Goal: Task Accomplishment & Management: Complete application form

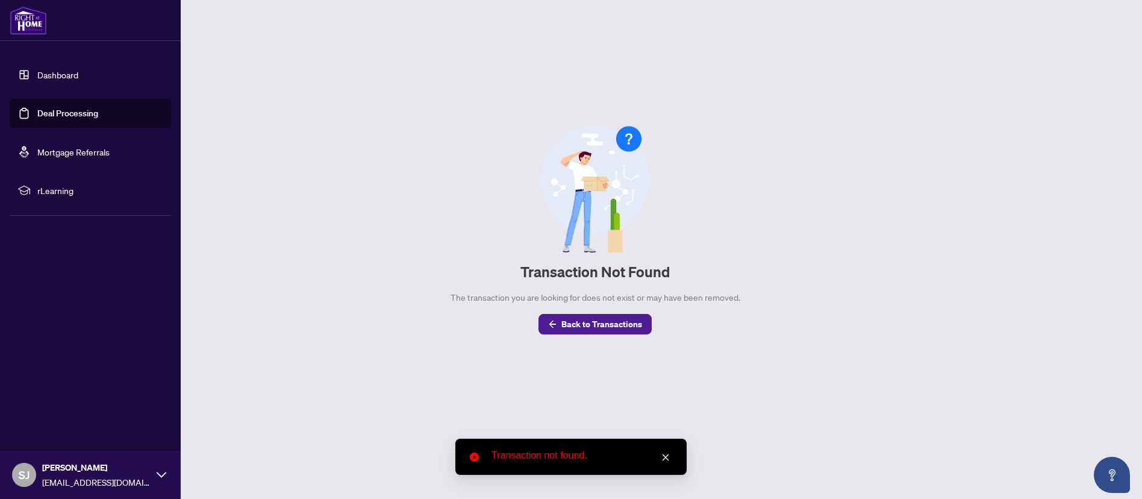
click at [37, 77] on link "Dashboard" at bounding box center [57, 74] width 41 height 11
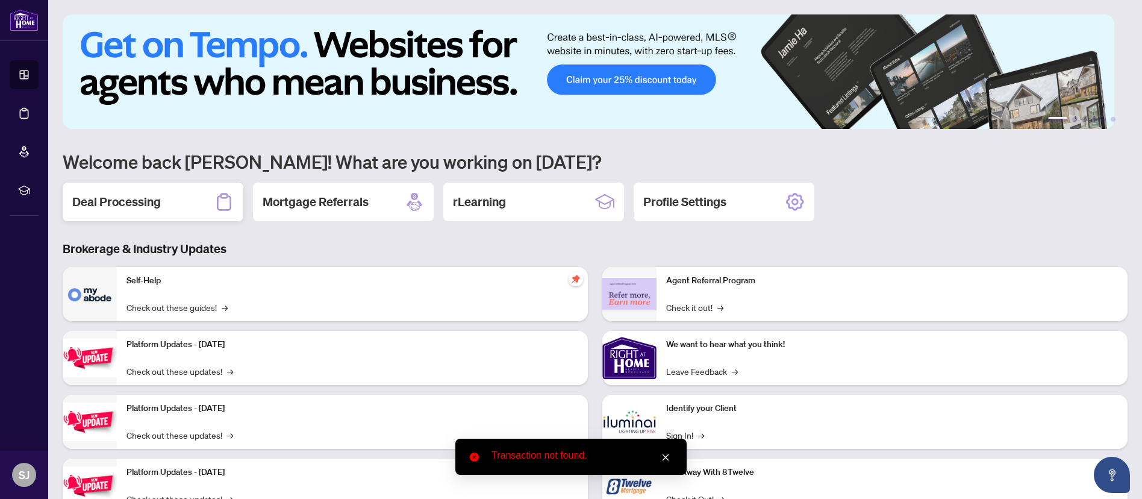
click at [180, 219] on div "Deal Processing" at bounding box center [153, 202] width 181 height 39
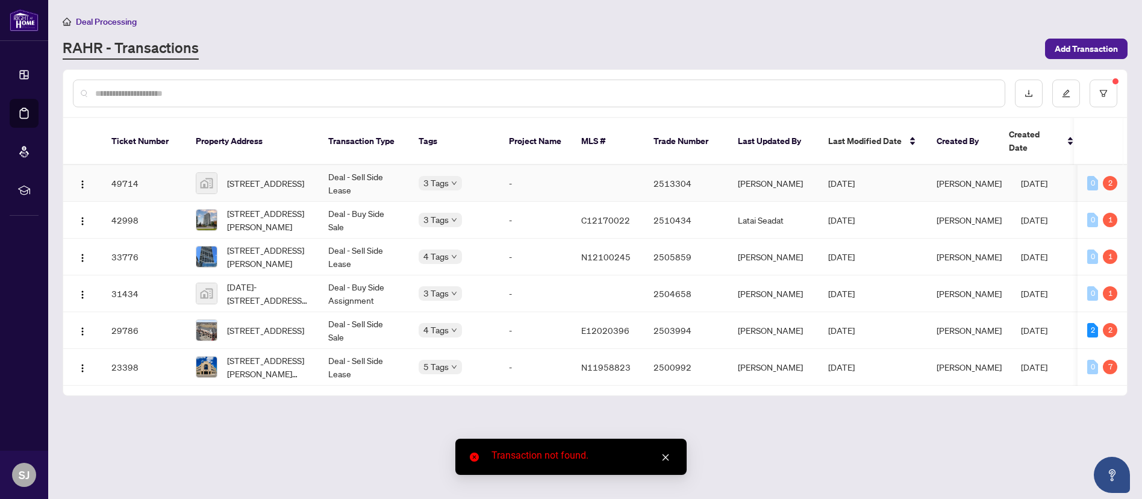
click at [675, 168] on td "2513304" at bounding box center [686, 183] width 84 height 37
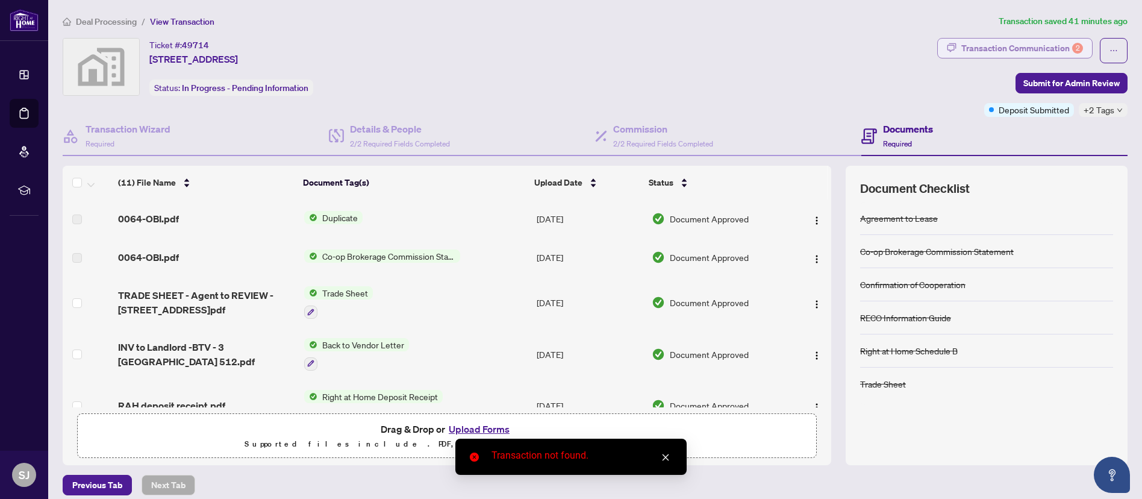
click at [1027, 46] on div "Transaction Communication 2" at bounding box center [1023, 48] width 122 height 19
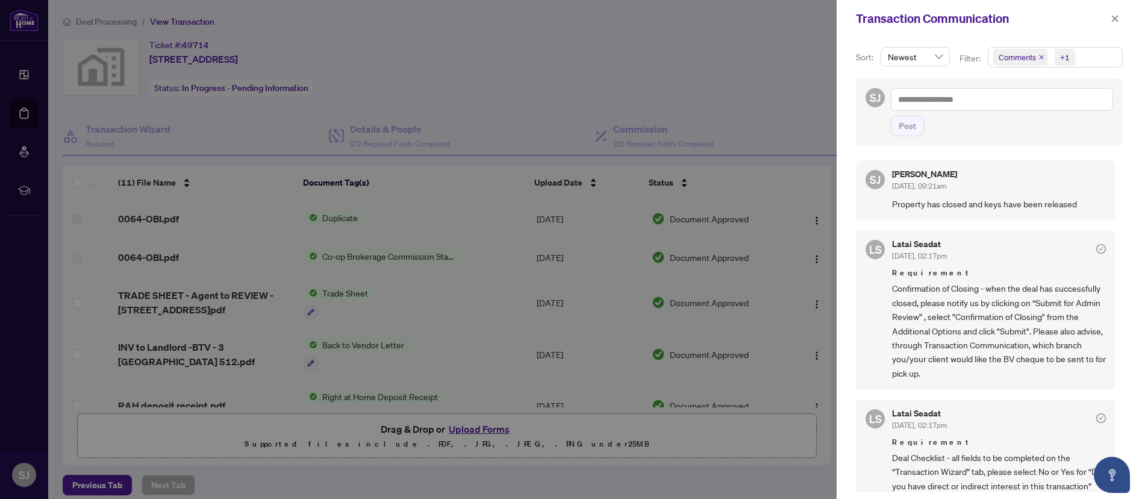
click at [1041, 57] on icon "close" at bounding box center [1042, 57] width 6 height 6
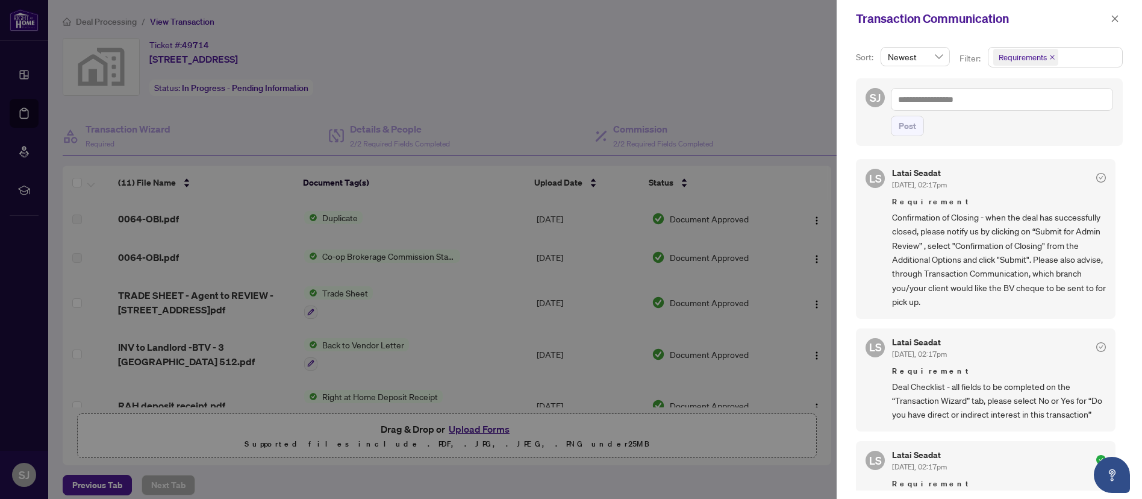
click at [686, 107] on div at bounding box center [571, 249] width 1142 height 499
click at [1115, 27] on span "button" at bounding box center [1115, 18] width 8 height 19
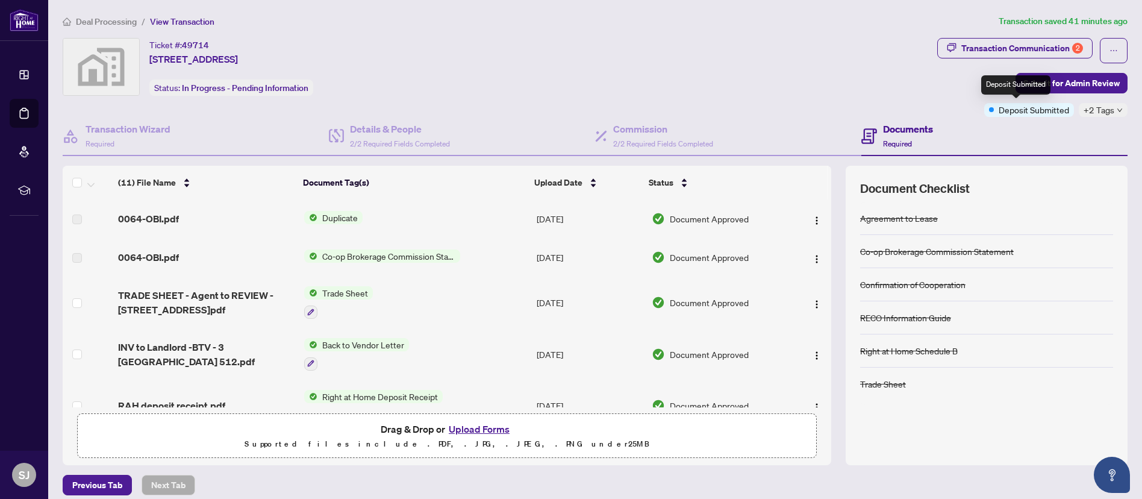
click at [1025, 113] on span "Deposit Submitted" at bounding box center [1034, 109] width 70 height 13
click at [1094, 106] on span "+2 Tags" at bounding box center [1099, 110] width 31 height 14
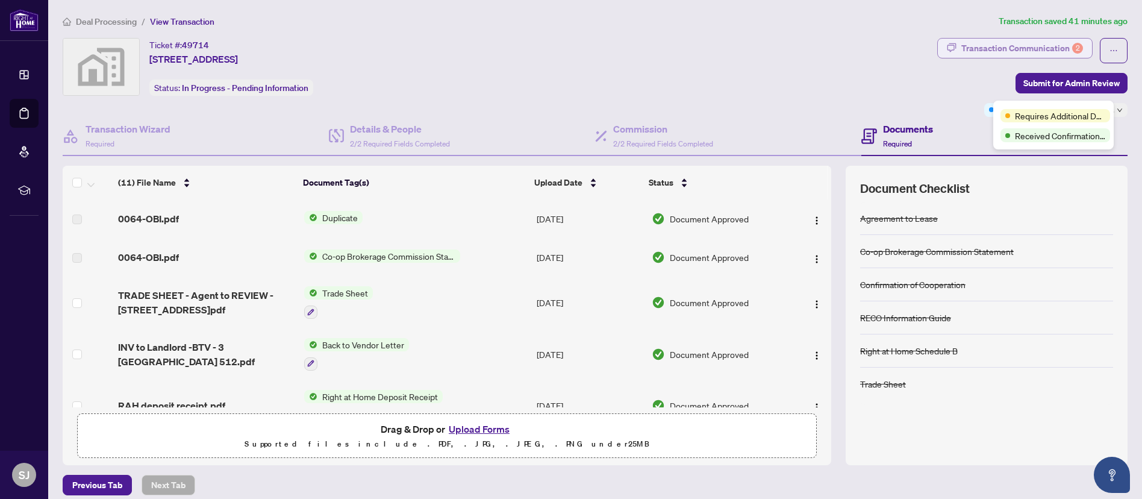
click at [1027, 43] on div "Transaction Communication 2" at bounding box center [1023, 48] width 122 height 19
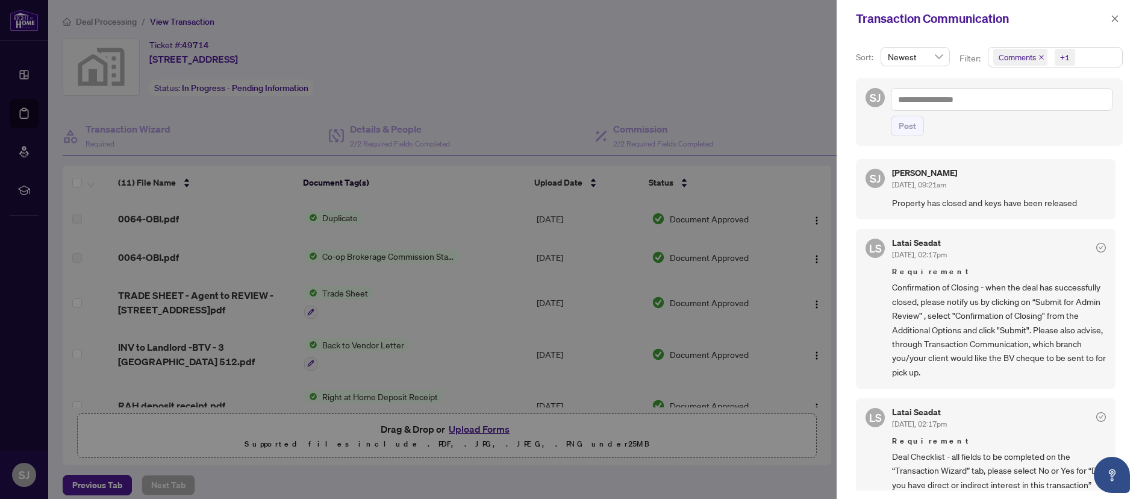
click at [288, 128] on div at bounding box center [571, 249] width 1142 height 499
click at [1116, 11] on span "button" at bounding box center [1115, 18] width 8 height 19
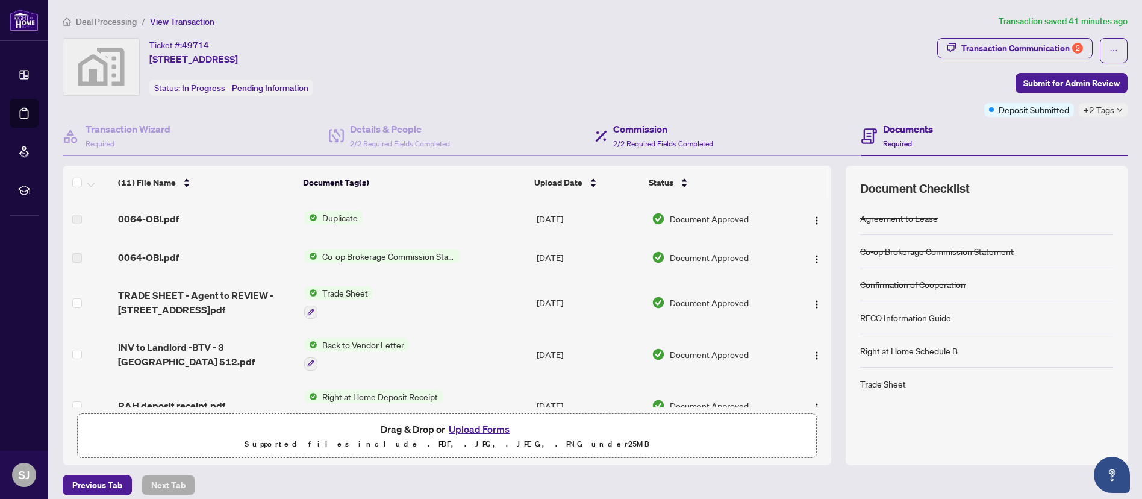
click at [748, 139] on div "Commission 2/2 Required Fields Completed" at bounding box center [728, 136] width 266 height 39
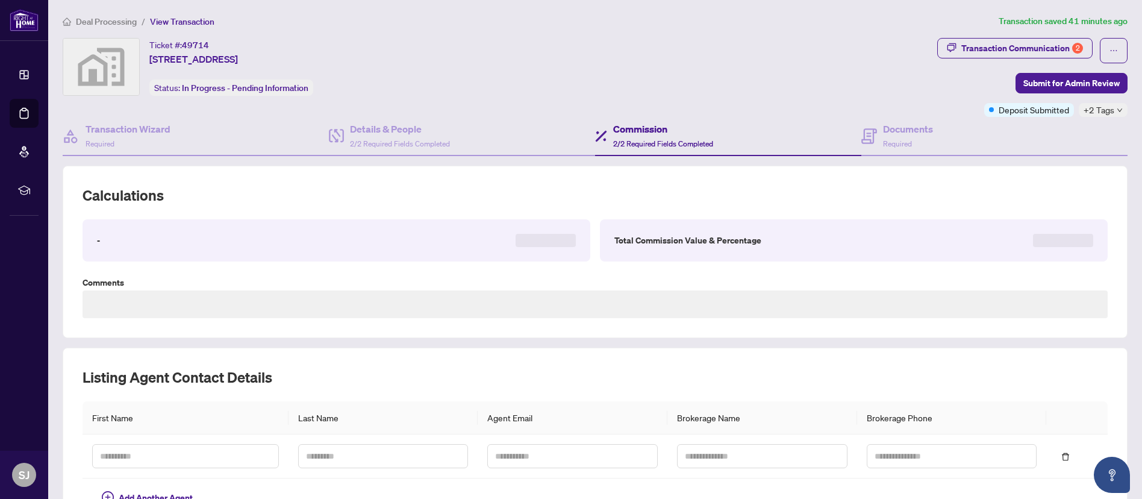
type textarea "**********"
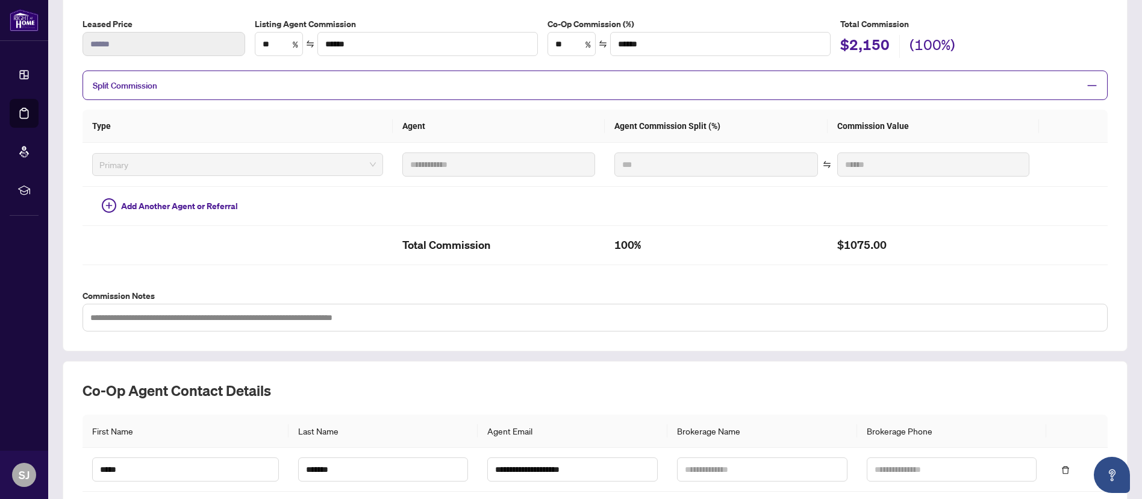
scroll to position [292, 0]
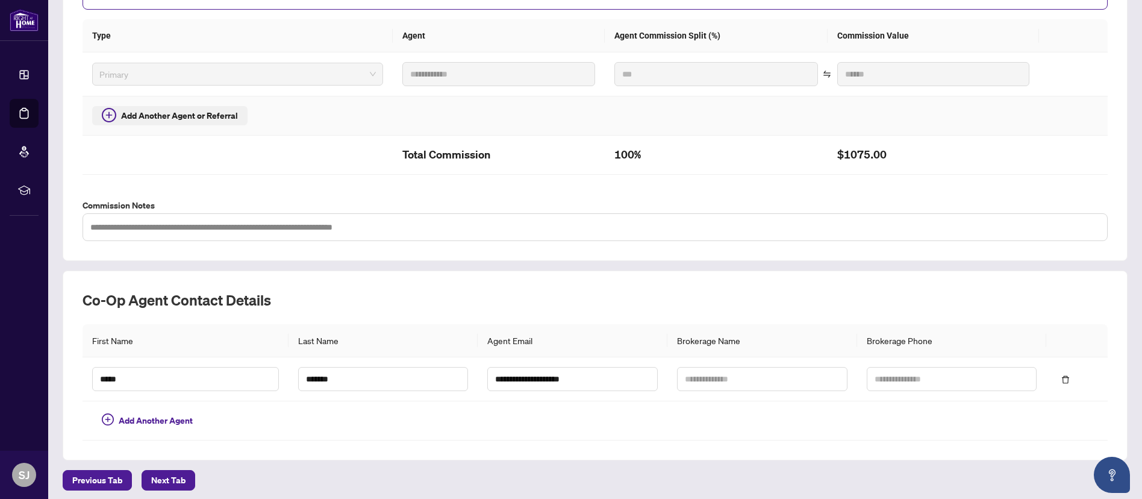
click at [193, 114] on span "Add Another Agent or Referral" at bounding box center [179, 115] width 117 height 13
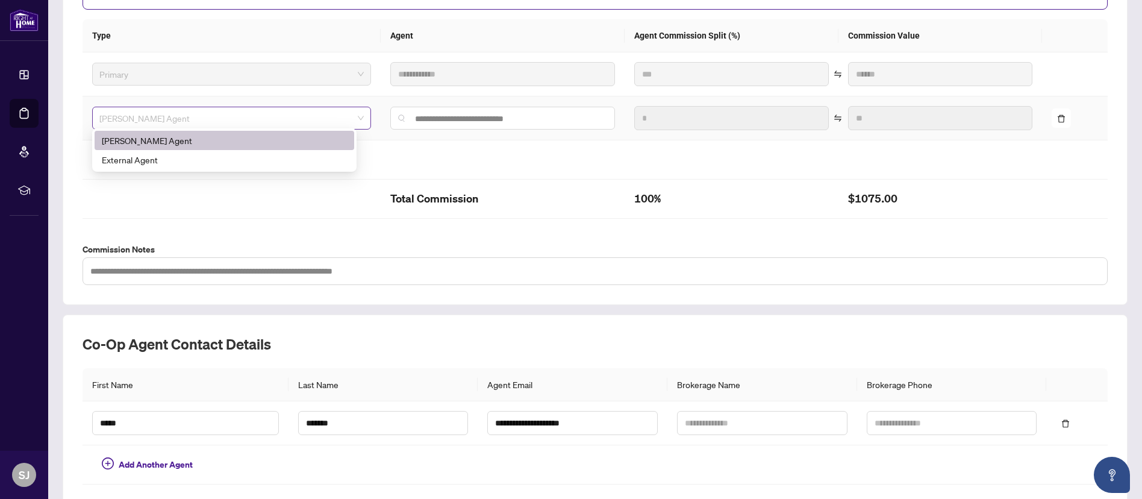
click at [186, 121] on span "[PERSON_NAME] Agent" at bounding box center [231, 118] width 264 height 18
click at [183, 137] on div "[PERSON_NAME] Agent" at bounding box center [224, 140] width 245 height 13
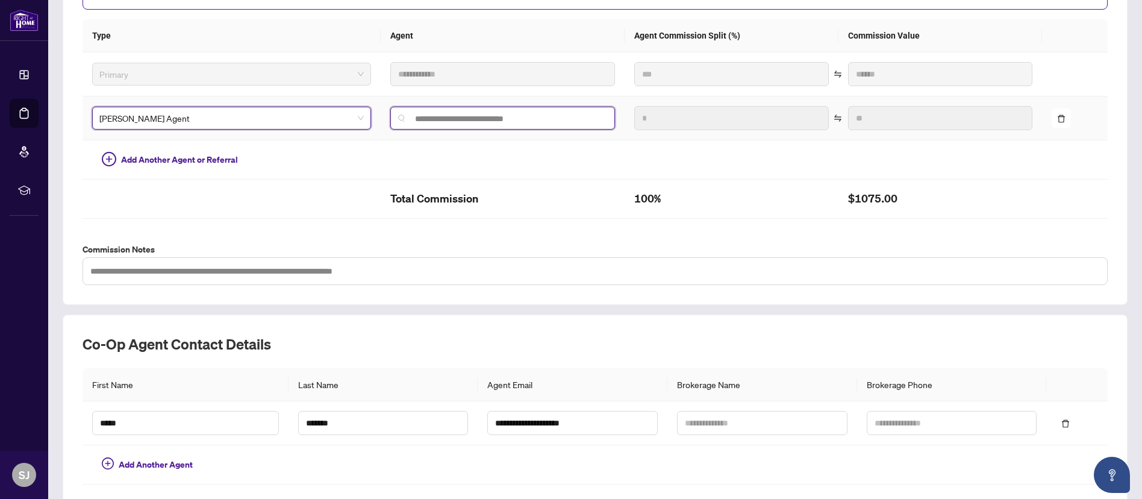
click at [483, 117] on input "search" at bounding box center [508, 119] width 200 height 10
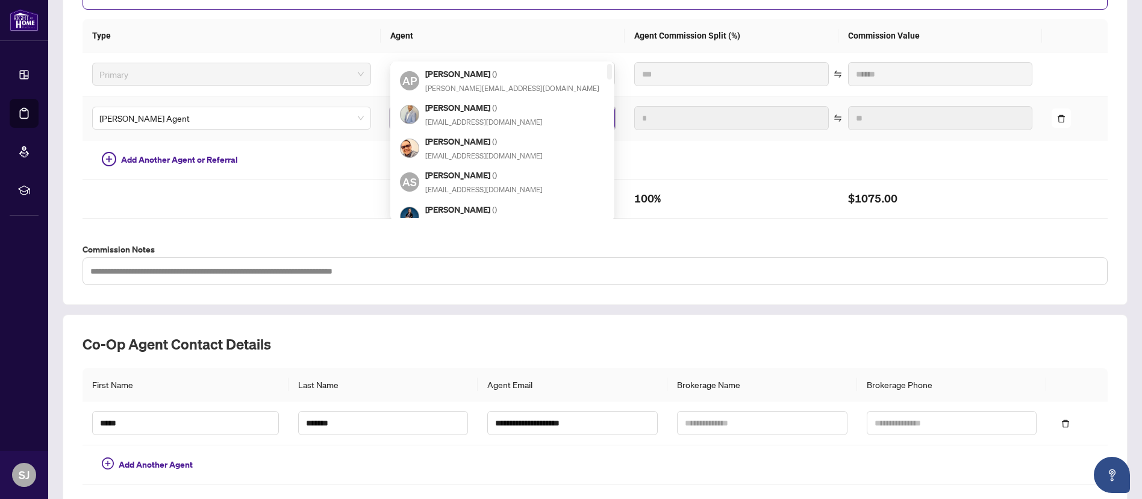
type input "*"
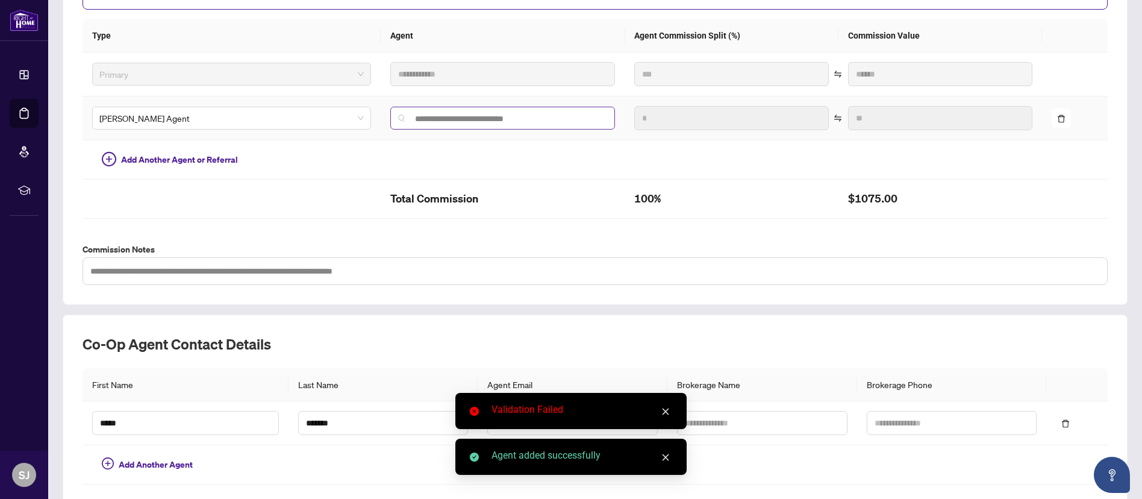
click at [392, 108] on span at bounding box center [502, 118] width 225 height 23
click at [408, 114] on input "search" at bounding box center [508, 119] width 200 height 10
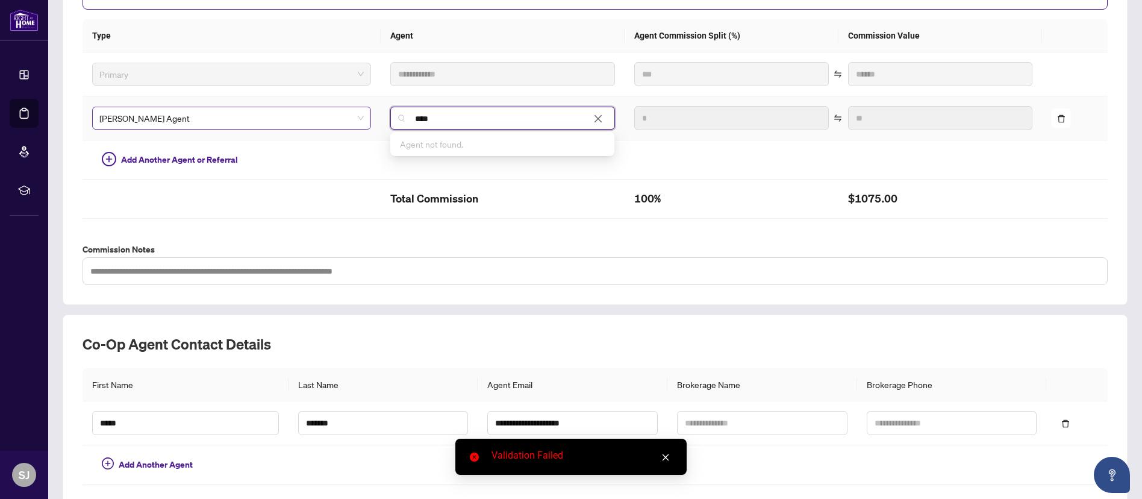
drag, startPoint x: 437, startPoint y: 114, endPoint x: 306, endPoint y: 114, distance: 130.7
click at [306, 114] on tr "[PERSON_NAME] Agent **** Agent not found. * **" at bounding box center [595, 118] width 1025 height 44
type input "****"
click at [1069, 114] on td at bounding box center [1075, 118] width 66 height 44
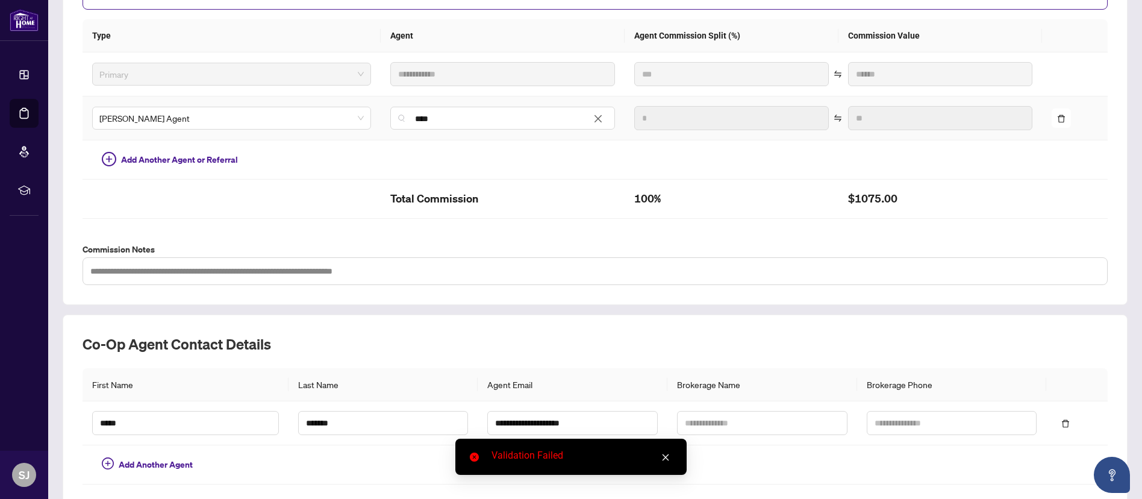
click at [1061, 113] on td at bounding box center [1075, 118] width 66 height 44
click at [1058, 115] on icon "delete" at bounding box center [1061, 119] width 7 height 8
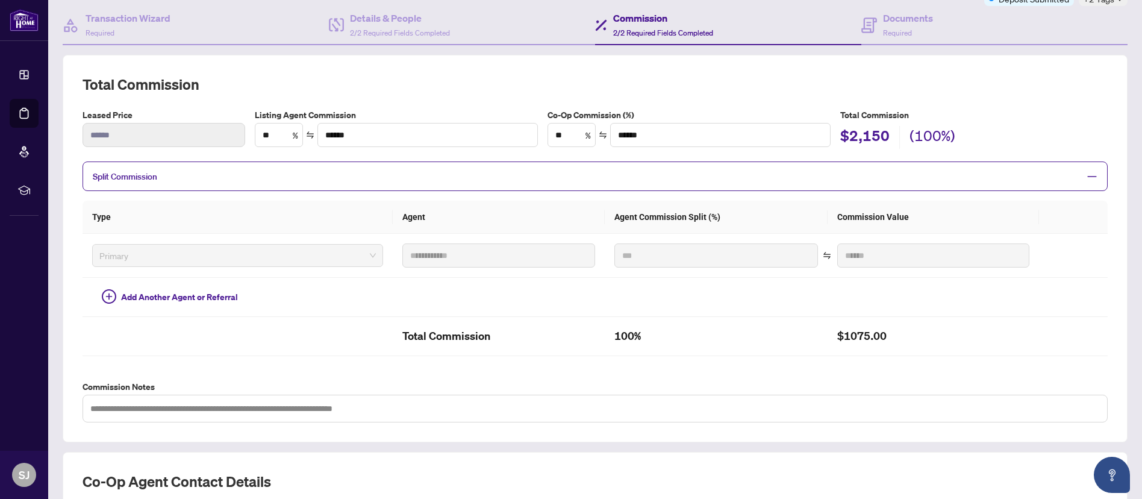
scroll to position [0, 0]
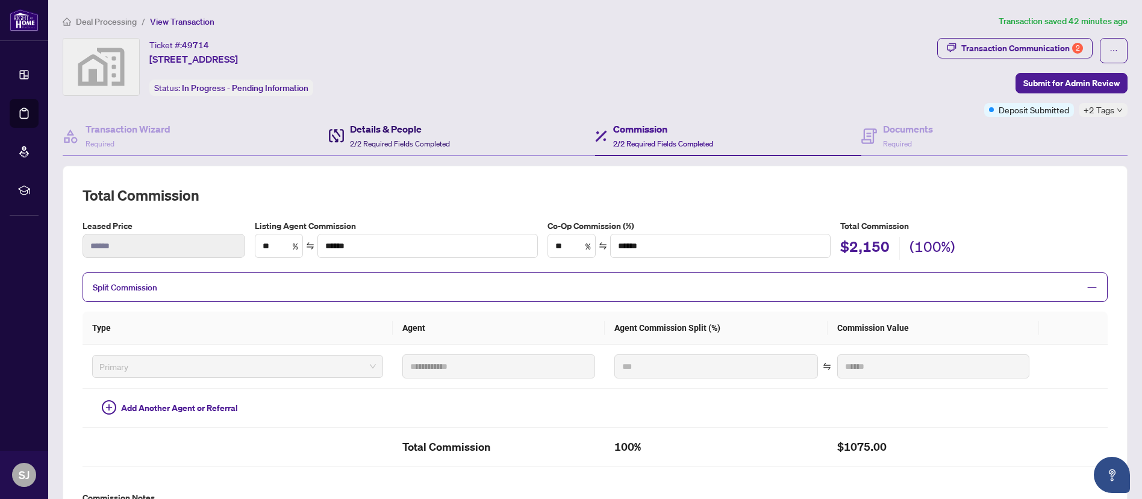
click at [438, 137] on div "Details & People 2/2 Required Fields Completed" at bounding box center [400, 136] width 100 height 28
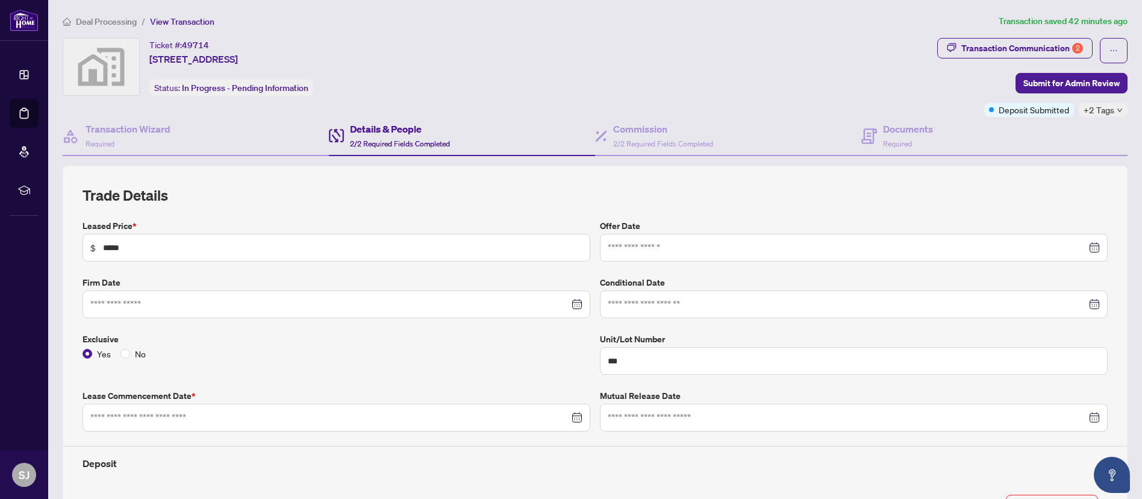
type input "**********"
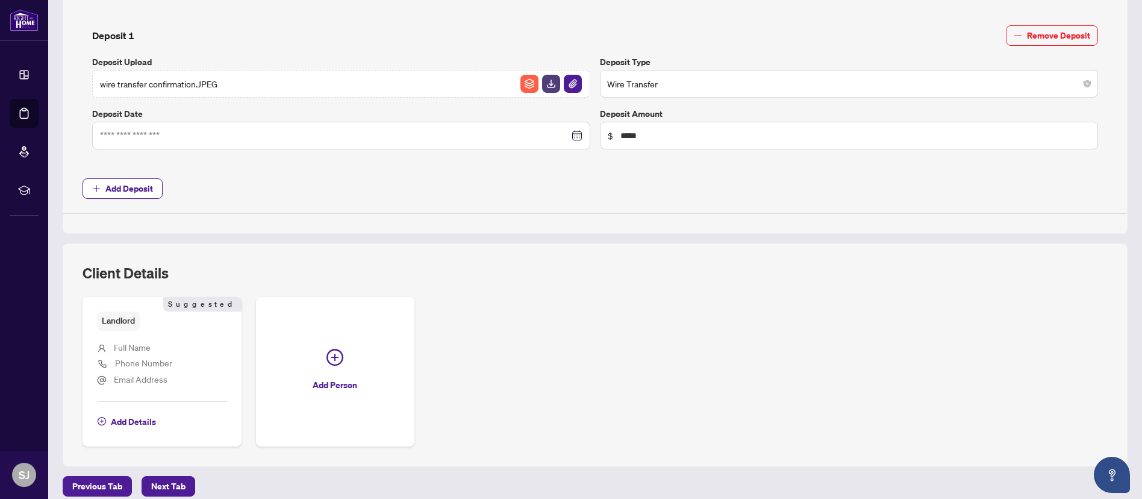
scroll to position [476, 0]
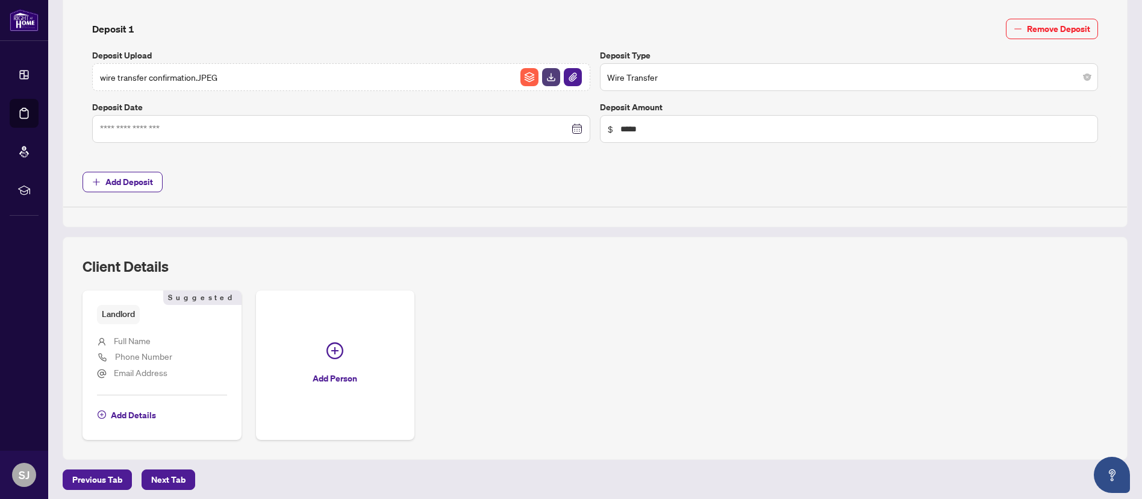
click at [158, 360] on li "Phone Number" at bounding box center [162, 357] width 130 height 16
click at [148, 411] on span "Add Details" at bounding box center [133, 414] width 45 height 19
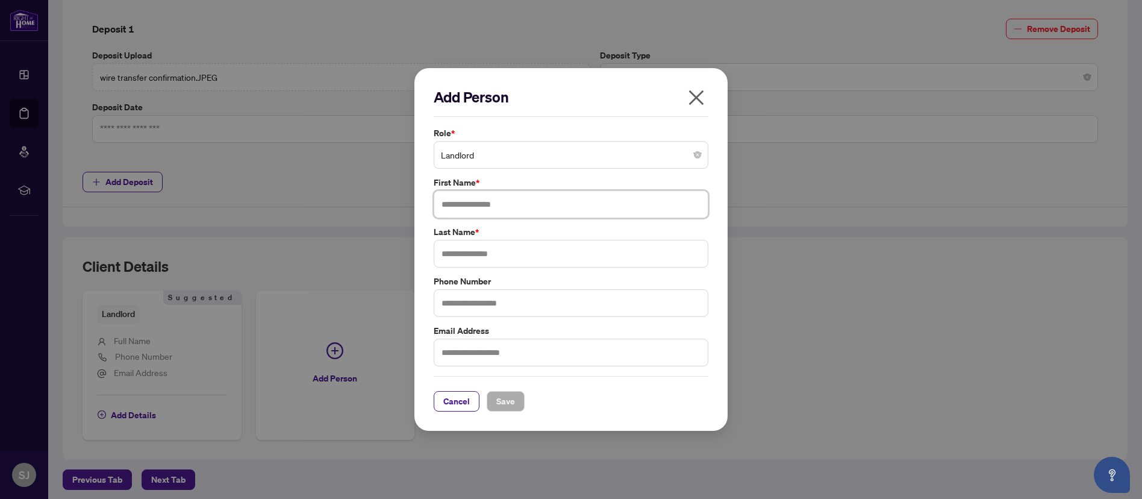
click at [517, 200] on input "text" at bounding box center [571, 204] width 275 height 28
type input "*"
type input "*******"
type input "******"
click at [507, 349] on input "text" at bounding box center [571, 353] width 275 height 28
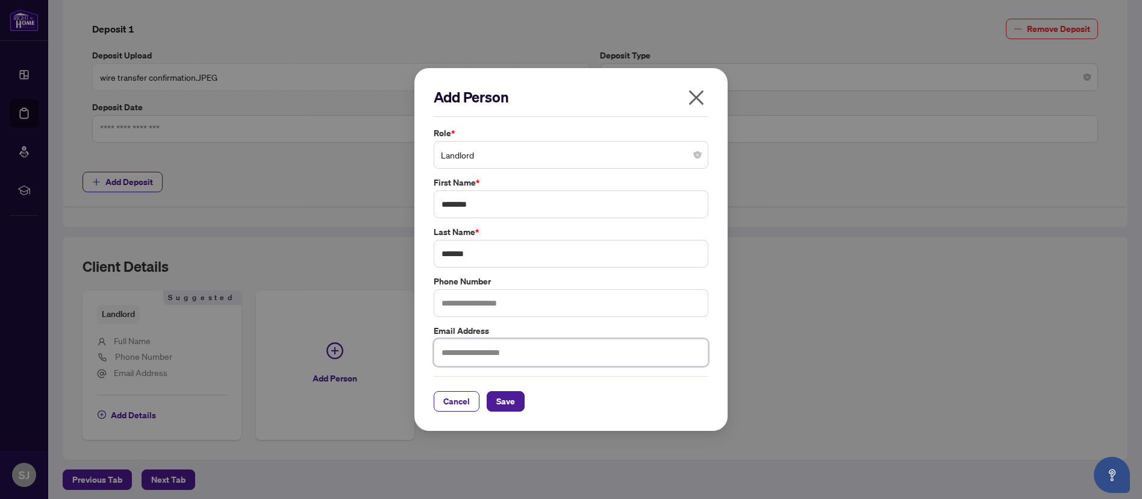
paste input "**********"
type input "**********"
click at [510, 399] on span "Save" at bounding box center [505, 401] width 19 height 19
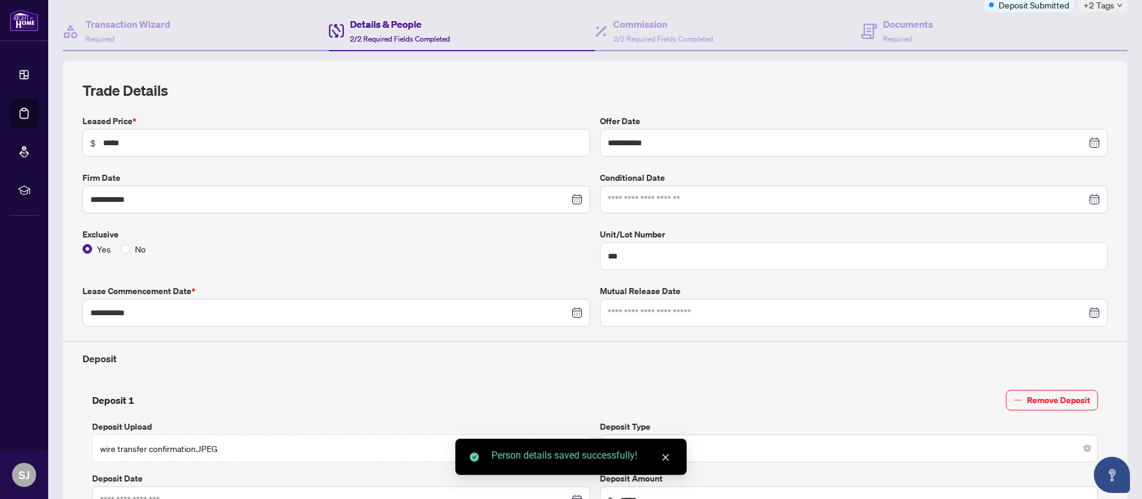
scroll to position [0, 0]
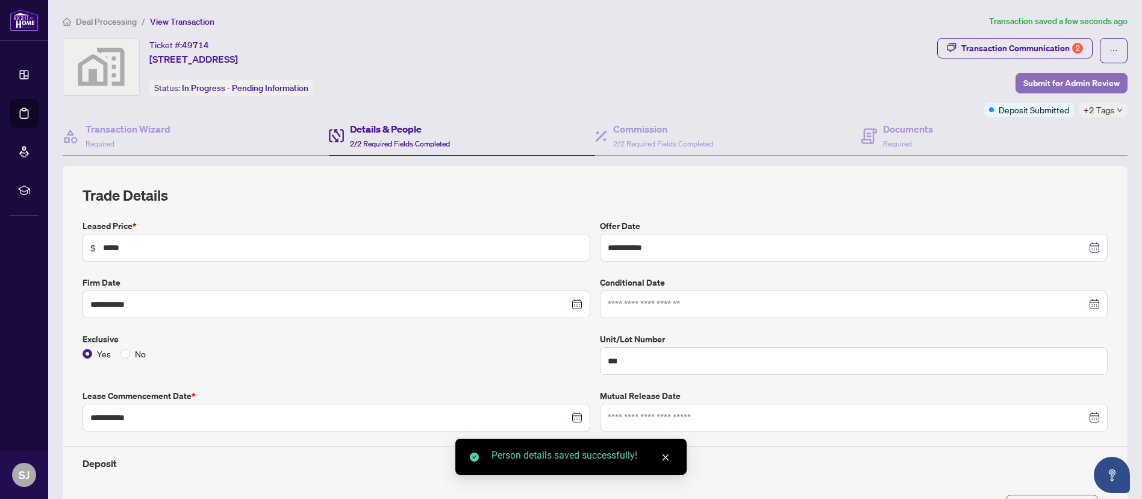
click at [1047, 75] on span "Submit for Admin Review" at bounding box center [1072, 83] width 96 height 19
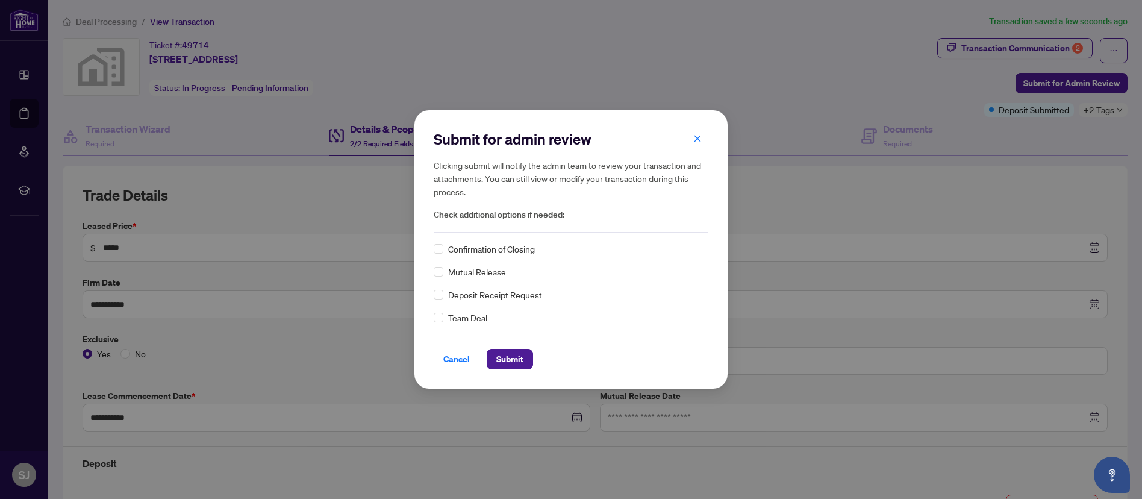
click at [494, 249] on span "Confirmation of Closing" at bounding box center [491, 248] width 87 height 13
click at [515, 360] on span "Submit" at bounding box center [509, 358] width 27 height 19
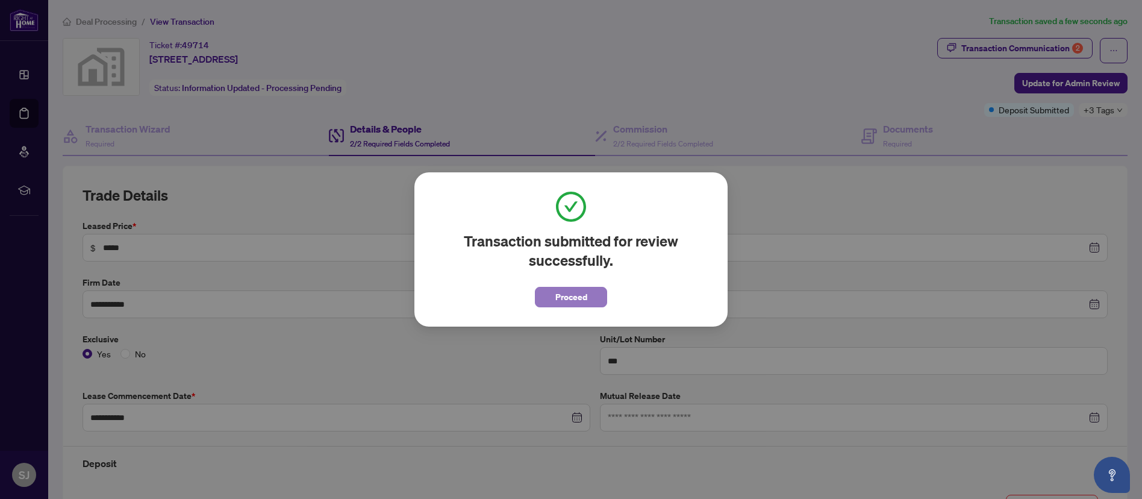
click at [586, 287] on span "Proceed" at bounding box center [572, 296] width 32 height 19
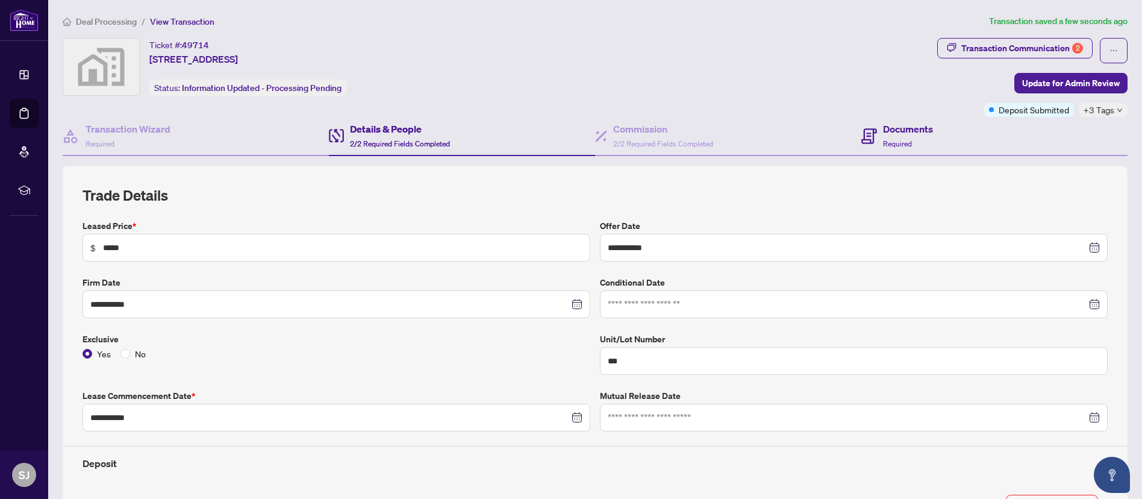
click at [956, 139] on div "Documents Required" at bounding box center [995, 136] width 266 height 39
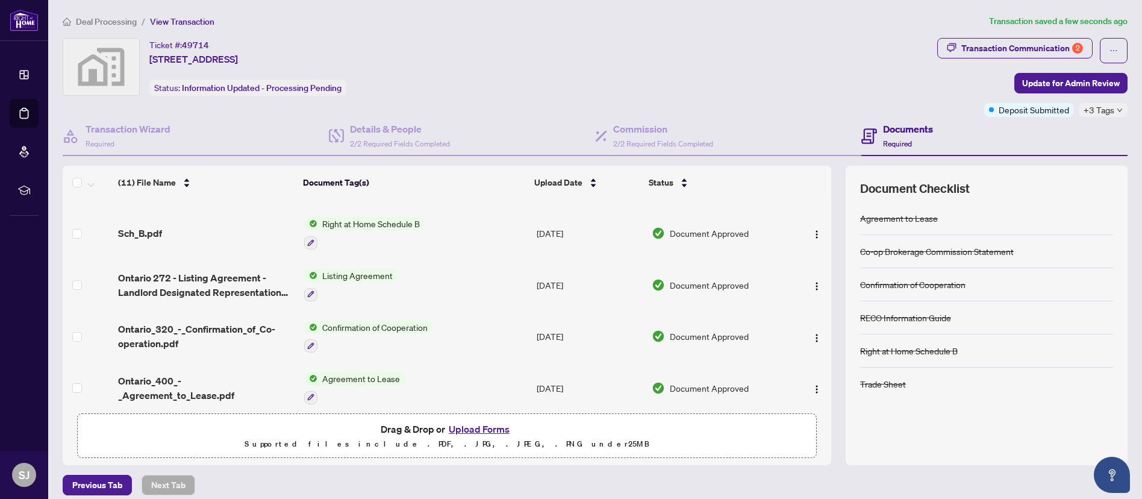
scroll to position [333, 0]
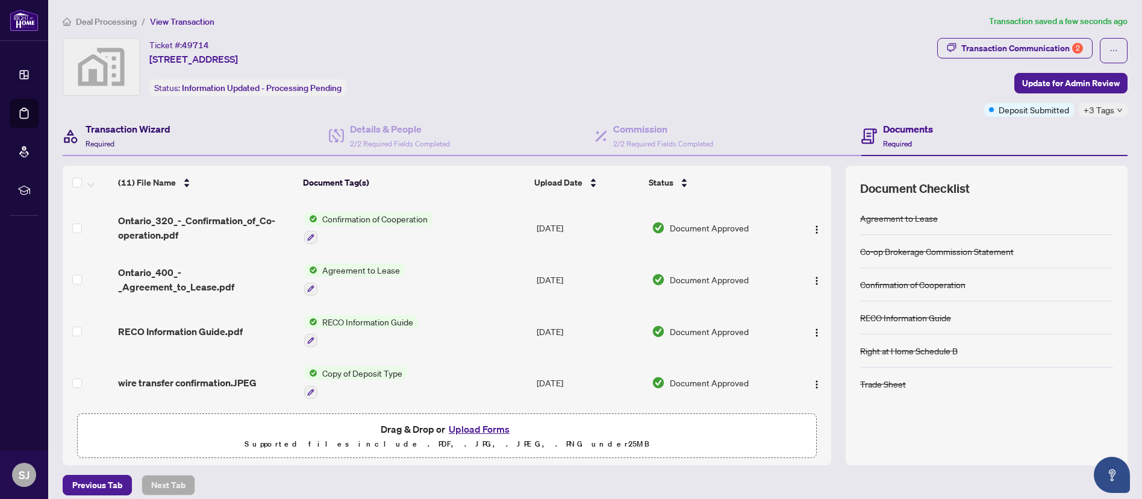
click at [143, 138] on div "Transaction Wizard Required" at bounding box center [128, 136] width 85 height 28
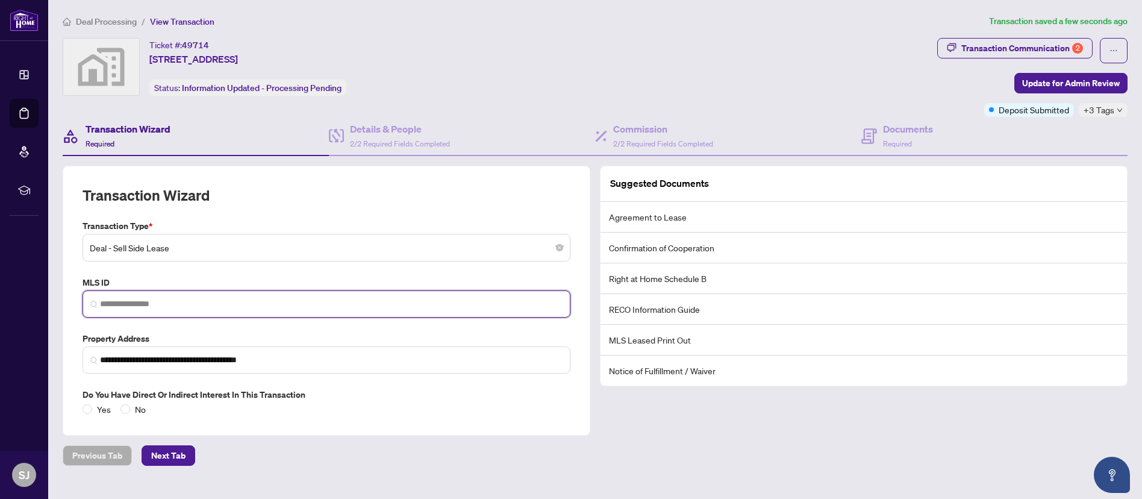
click at [178, 298] on input "search" at bounding box center [331, 304] width 463 height 13
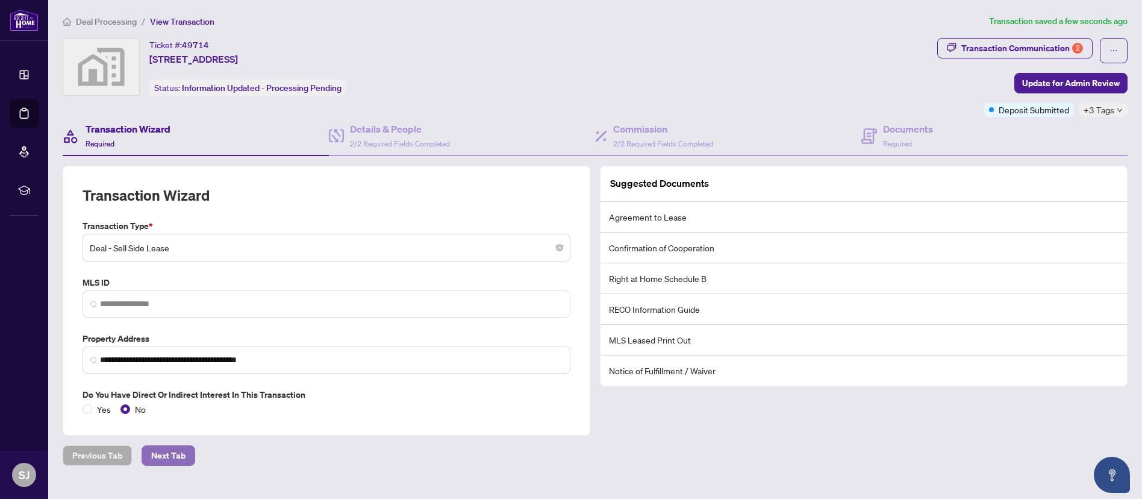
click at [168, 453] on span "Next Tab" at bounding box center [168, 455] width 34 height 19
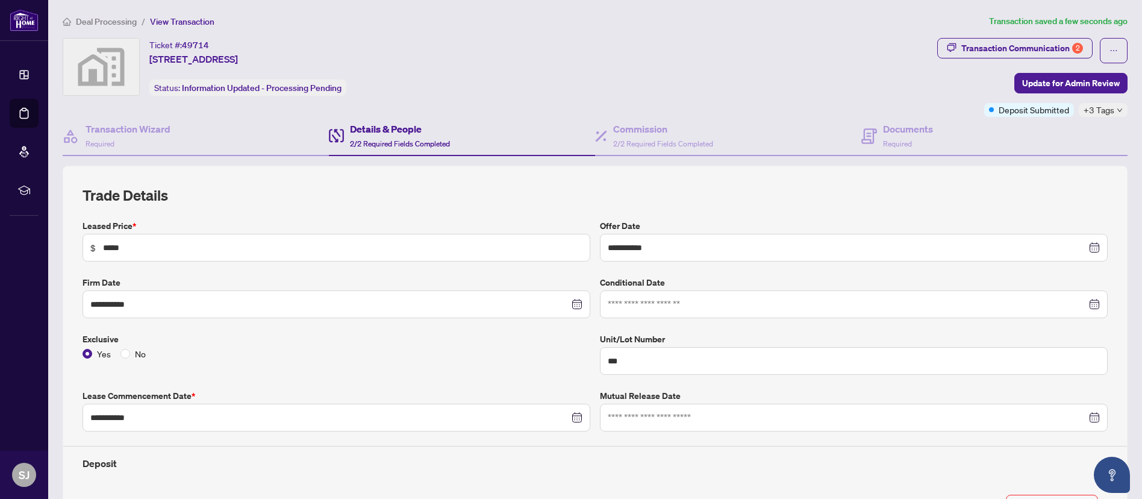
click at [622, 104] on div "Ticket #: 49714 [STREET_ADDRESS] Status: Information Updated - Processing Pendi…" at bounding box center [497, 77] width 875 height 79
click at [627, 136] on div "Commission 2/2 Required Fields Completed" at bounding box center [663, 136] width 100 height 28
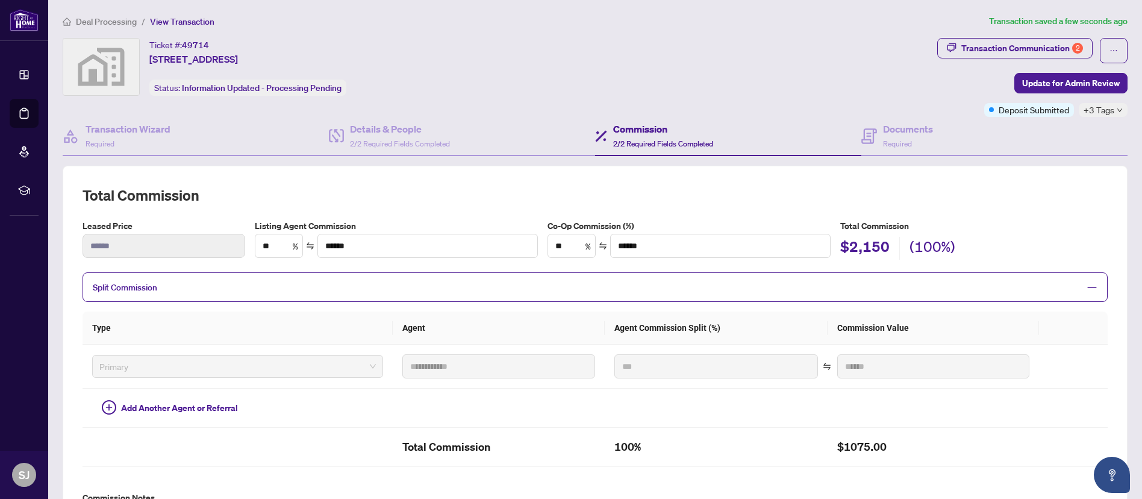
click at [873, 114] on div "Ticket #: 49714 [STREET_ADDRESS] Status: Information Updated - Processing Pendi…" at bounding box center [497, 77] width 875 height 79
click at [1013, 42] on div "Transaction Communication 2" at bounding box center [1023, 48] width 122 height 19
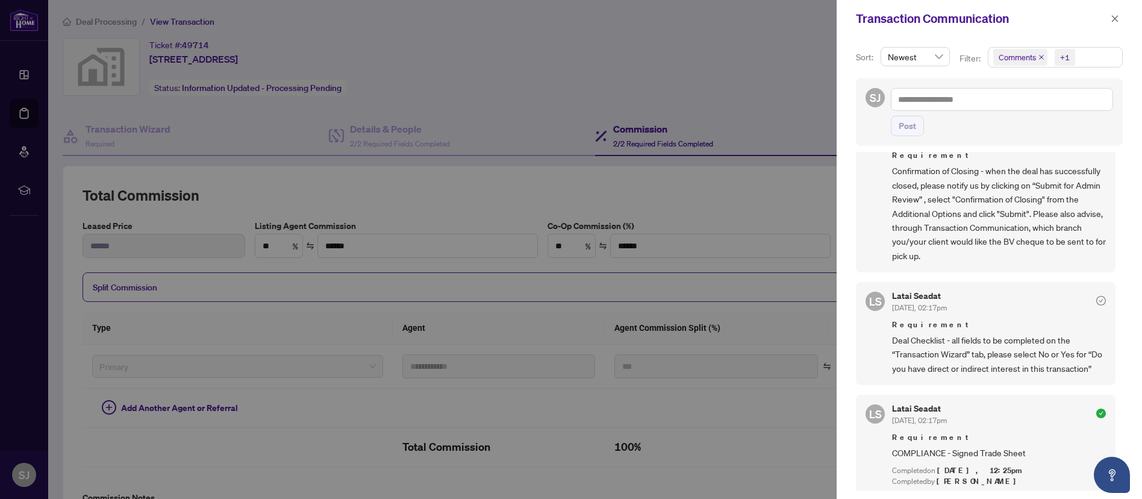
scroll to position [421, 0]
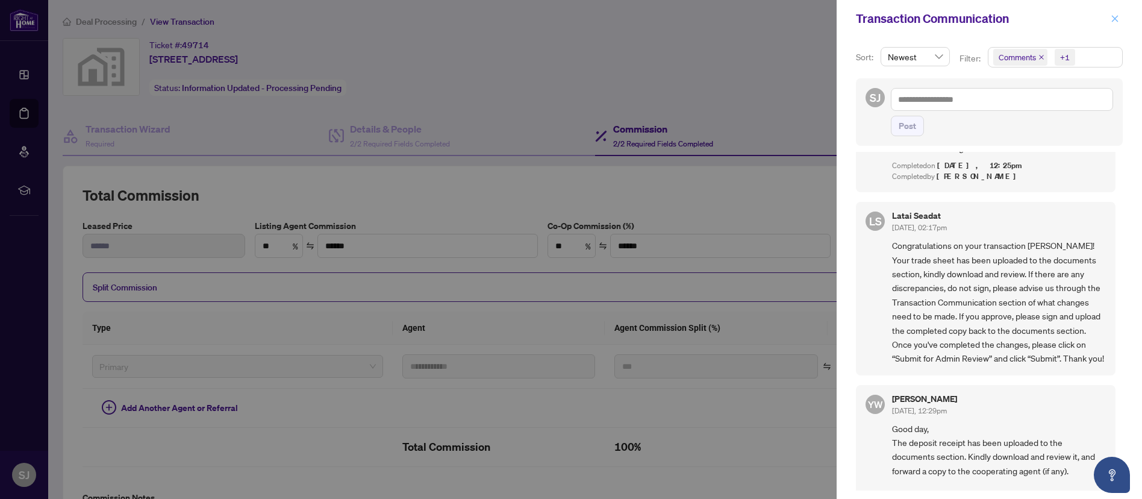
click at [1109, 16] on button "button" at bounding box center [1115, 18] width 16 height 14
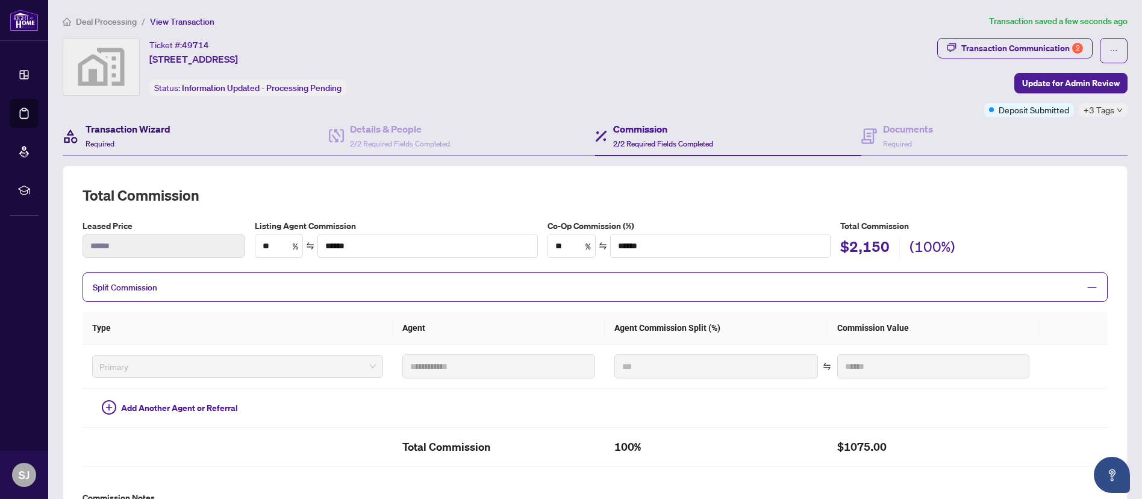
click at [122, 139] on div "Transaction Wizard Required" at bounding box center [128, 136] width 85 height 28
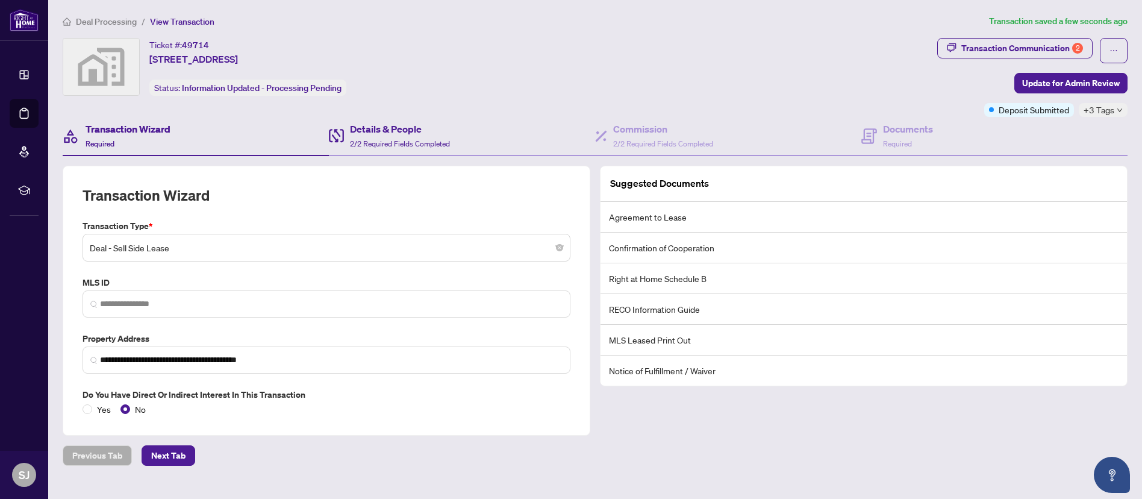
click at [478, 142] on div "Details & People 2/2 Required Fields Completed" at bounding box center [462, 136] width 266 height 39
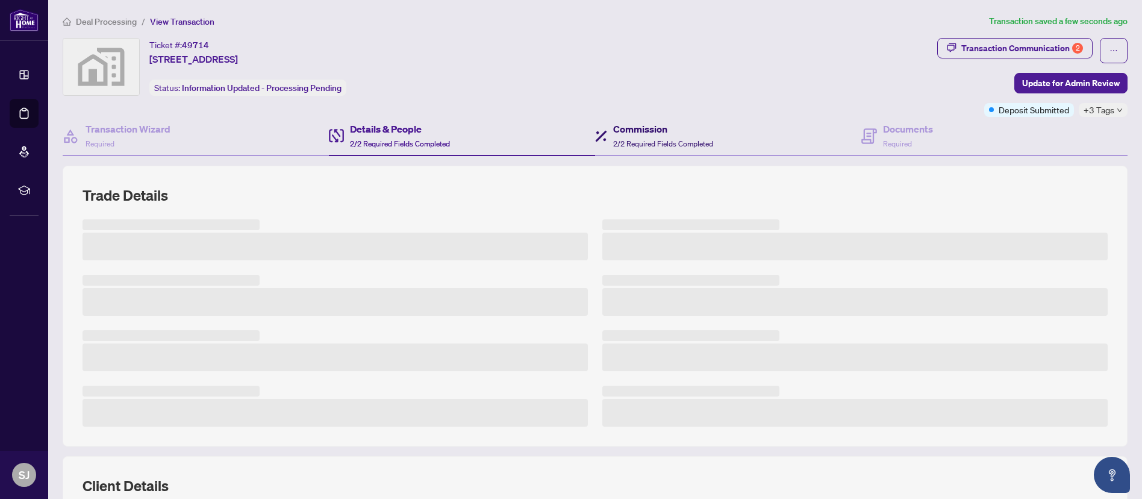
click at [665, 136] on div "Commission 2/2 Required Fields Completed" at bounding box center [663, 136] width 100 height 28
type textarea "**********"
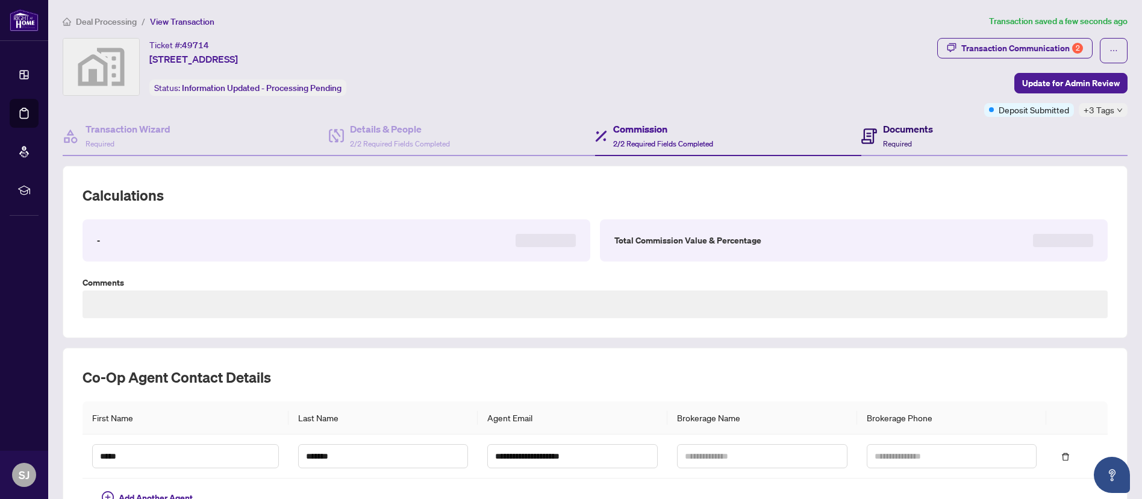
click at [868, 135] on div "Documents Required" at bounding box center [898, 136] width 72 height 28
